Goal: Task Accomplishment & Management: Use online tool/utility

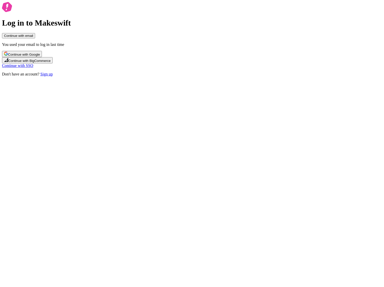
click at [53, 76] on link "Sign up" at bounding box center [46, 74] width 12 height 4
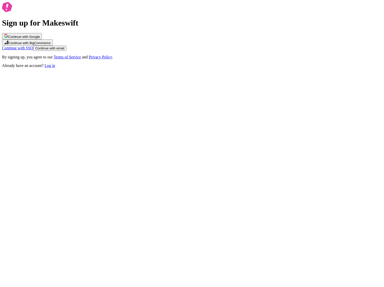
click at [64, 50] on span "Continue with email" at bounding box center [49, 48] width 29 height 4
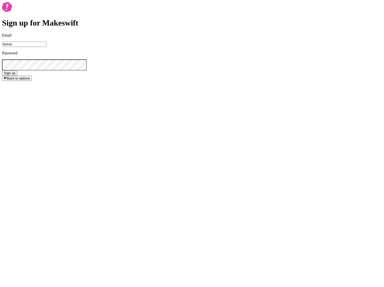
type input "fertrata"
type input "fe"
click at [2, 70] on button "Sign up" at bounding box center [9, 72] width 15 height 5
click at [46, 47] on input "[PERSON_NAME][EMAIL_ADDRESS][DOMAIN_NAME]" at bounding box center [24, 44] width 44 height 5
type input "[EMAIL_ADDRESS][DOMAIN_NAME]"
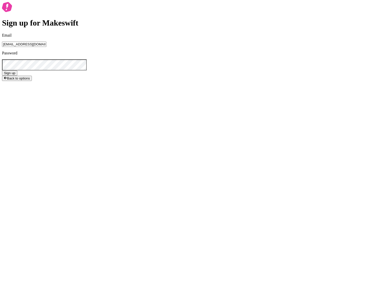
click at [15, 75] on span "Sign up" at bounding box center [9, 73] width 11 height 4
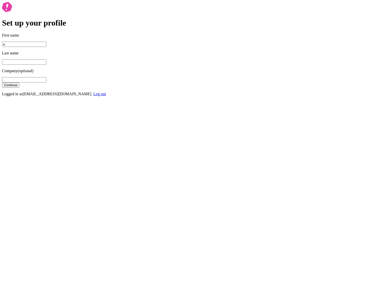
type input "a"
type input "b"
type input "asd"
click at [2, 82] on button "Continue" at bounding box center [10, 84] width 17 height 5
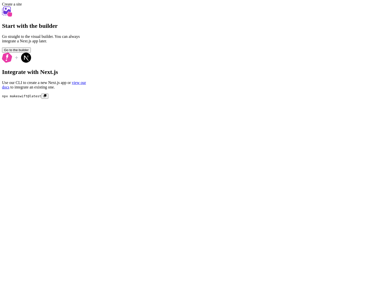
click at [29, 52] on span "Go to the builder" at bounding box center [16, 50] width 25 height 4
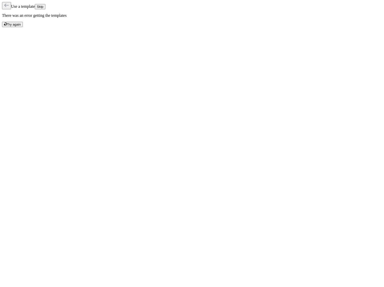
click at [45, 7] on button "Skip" at bounding box center [40, 6] width 11 height 5
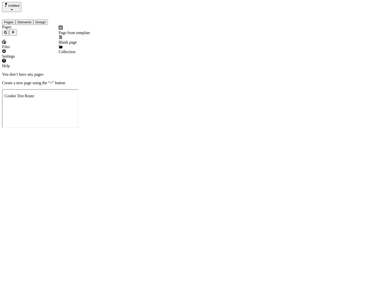
click at [15, 30] on icon "Add new" at bounding box center [13, 32] width 4 height 4
click at [77, 40] on span "Blank page" at bounding box center [68, 42] width 18 height 4
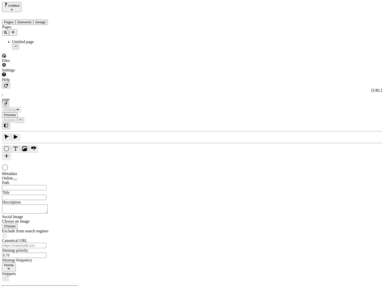
click at [15, 30] on icon "Add new" at bounding box center [13, 32] width 4 height 4
type input "/page"
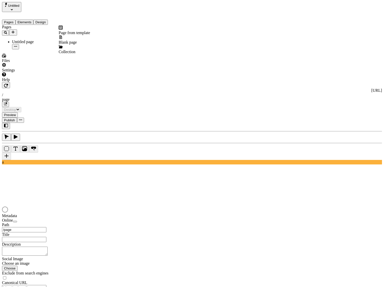
click at [72, 31] on span "Page from template" at bounding box center [74, 33] width 31 height 4
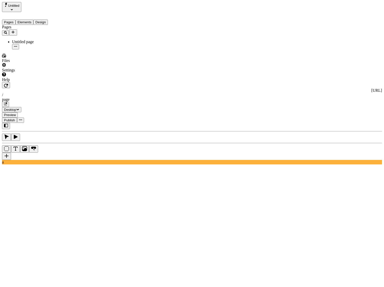
click at [34, 72] on div "Settings" at bounding box center [32, 68] width 60 height 10
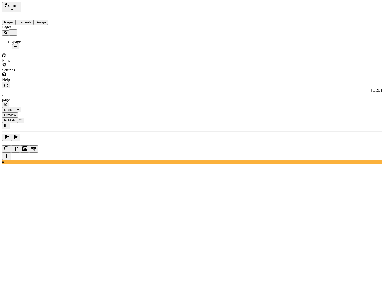
click at [15, 31] on icon "Add new" at bounding box center [13, 32] width 3 height 3
click at [90, 31] on span "Page from template" at bounding box center [74, 33] width 31 height 4
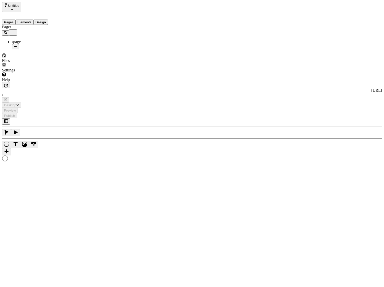
type input "/page-2"
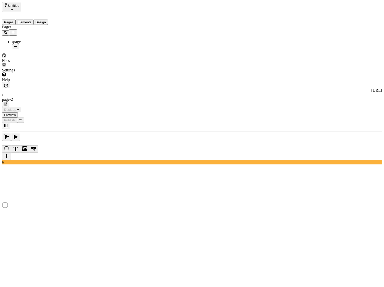
click at [15, 30] on icon "Add new" at bounding box center [13, 32] width 4 height 4
click at [84, 32] on span "Page from template" at bounding box center [74, 33] width 31 height 4
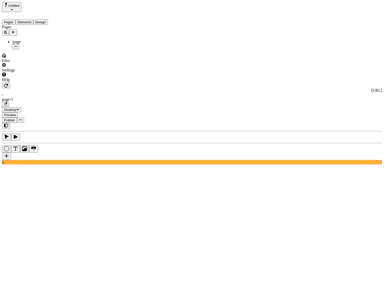
click at [15, 30] on icon "Add new" at bounding box center [13, 32] width 4 height 4
click at [84, 31] on span "Page from template" at bounding box center [74, 33] width 31 height 4
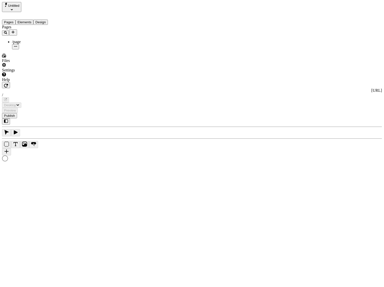
type input "/page-4"
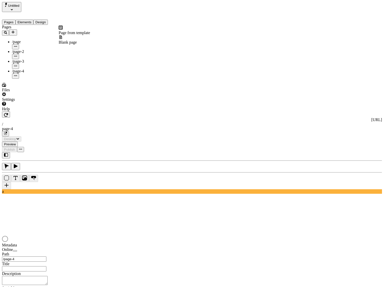
click at [15, 31] on icon "Add new" at bounding box center [13, 32] width 3 height 3
click at [77, 40] on span "Blank page" at bounding box center [68, 42] width 18 height 4
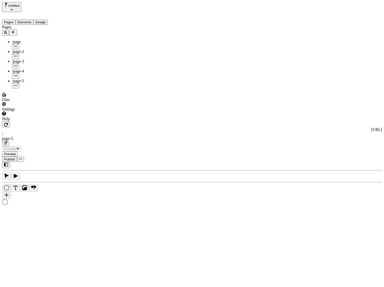
type input "/page-5"
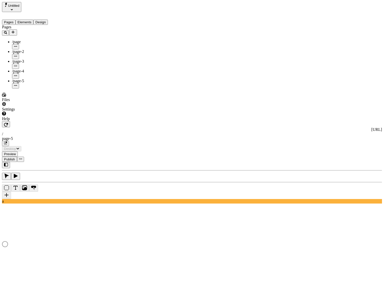
click at [15, 30] on icon "Add new" at bounding box center [13, 32] width 4 height 4
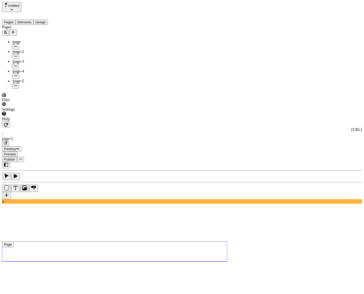
click at [106, 241] on use at bounding box center [114, 251] width 225 height 20
click at [18, 186] on icon "Text" at bounding box center [16, 188] width 4 height 4
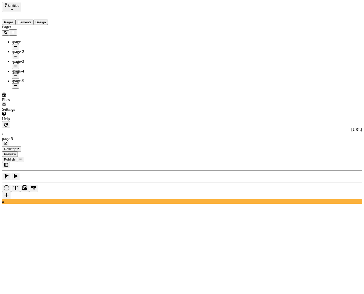
type textarea "Appropriately iterate multifunctional synergy, then phosfluorescently reconcept…"
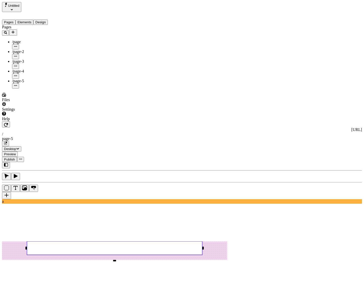
click at [9, 185] on icon "Box" at bounding box center [6, 187] width 5 height 5
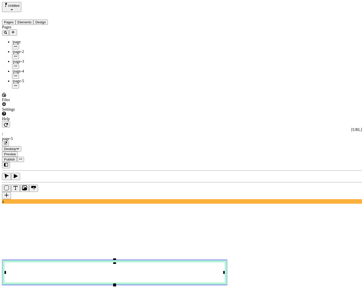
click at [15, 157] on span "Publish" at bounding box center [9, 159] width 11 height 4
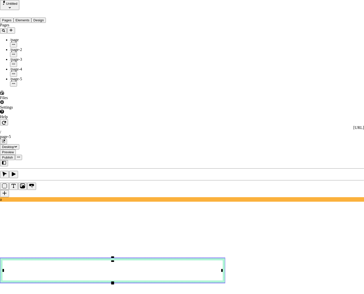
checkbox input "true"
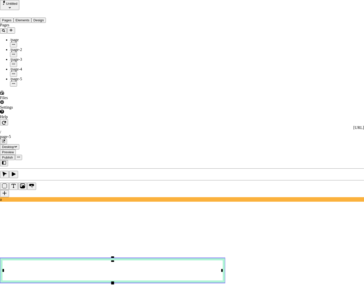
checkbox input "true"
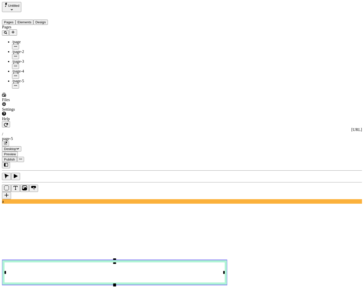
click at [15, 157] on span "Publish" at bounding box center [9, 159] width 11 height 4
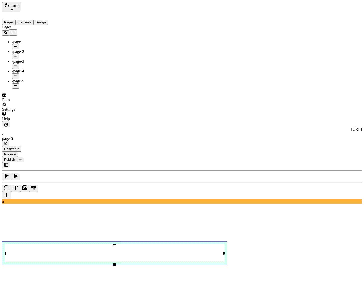
click at [15, 157] on span "Publish" at bounding box center [9, 159] width 11 height 4
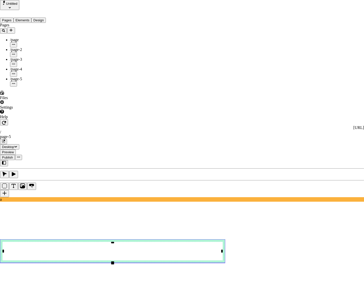
checkbox input "true"
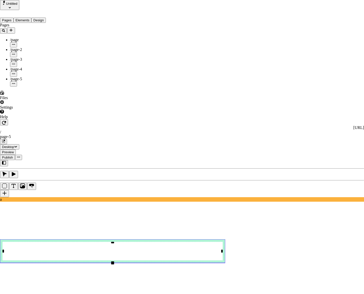
checkbox input "true"
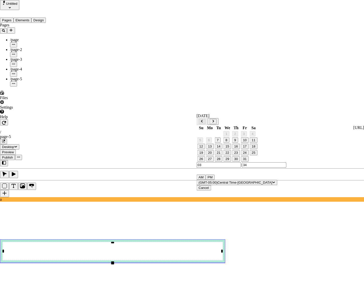
click at [249, 155] on button "24" at bounding box center [245, 152] width 8 height 5
